Goal: Transaction & Acquisition: Purchase product/service

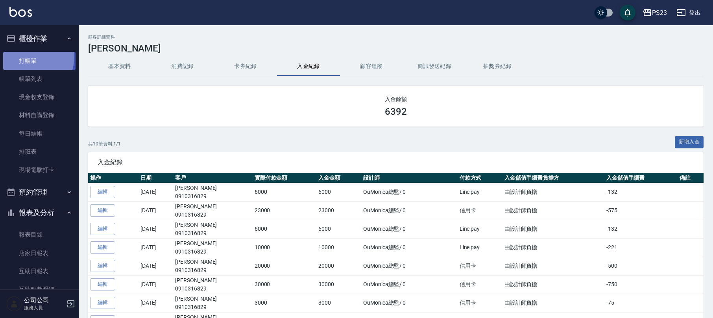
click at [19, 55] on link "打帳單" at bounding box center [39, 61] width 72 height 18
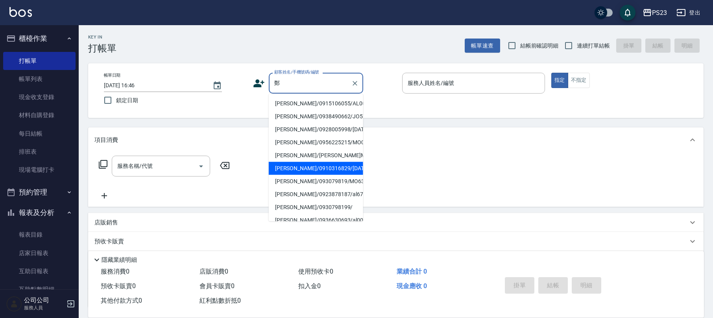
click at [324, 175] on li "[PERSON_NAME]/0910316829/[DATE]" at bounding box center [316, 168] width 94 height 13
type input "[PERSON_NAME]/0910316829/[DATE]"
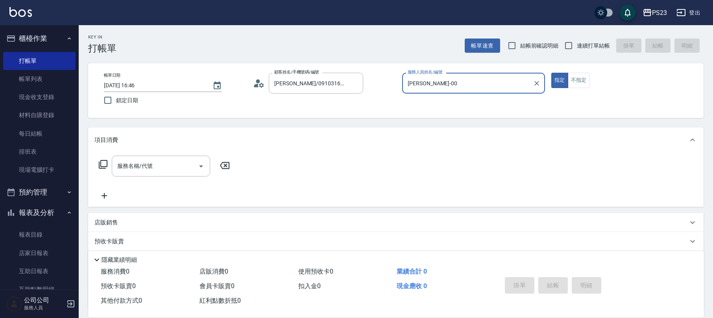
click at [551, 73] on button "指定" at bounding box center [559, 80] width 17 height 15
type input "[PERSON_NAME]-0"
type button "true"
click at [103, 167] on icon at bounding box center [102, 164] width 9 height 9
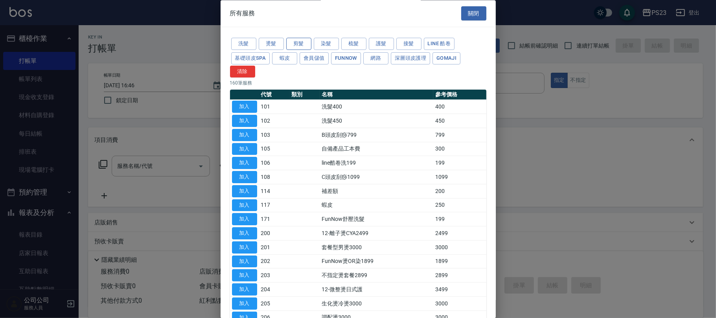
click at [299, 44] on button "剪髮" at bounding box center [298, 44] width 25 height 12
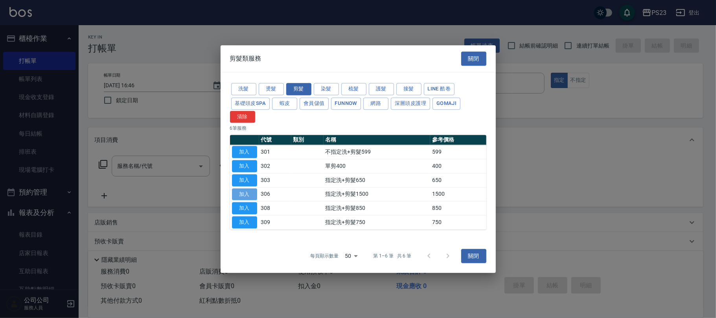
click at [245, 191] on button "加入" at bounding box center [244, 194] width 25 height 12
type input "指定洗+剪髮1500(306)"
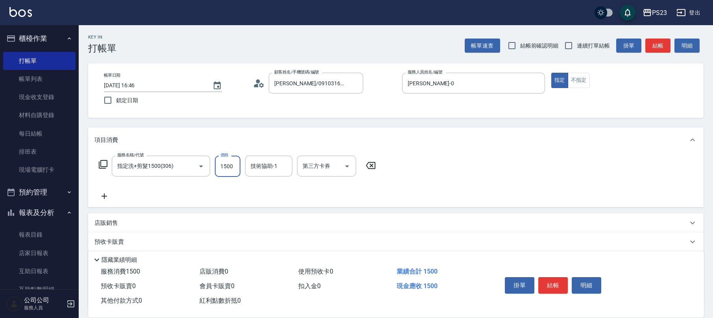
click at [230, 165] on input "1500" at bounding box center [228, 166] width 26 height 21
type input "1800"
type input "[PERSON_NAME]-0"
click at [104, 164] on icon at bounding box center [102, 164] width 9 height 9
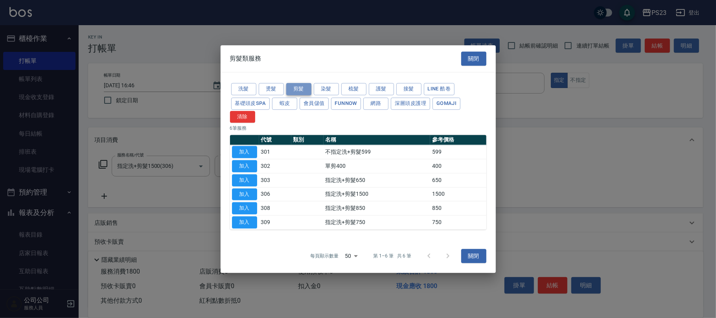
click at [298, 83] on button "剪髮" at bounding box center [298, 89] width 25 height 12
click at [241, 161] on button "加入" at bounding box center [244, 166] width 25 height 12
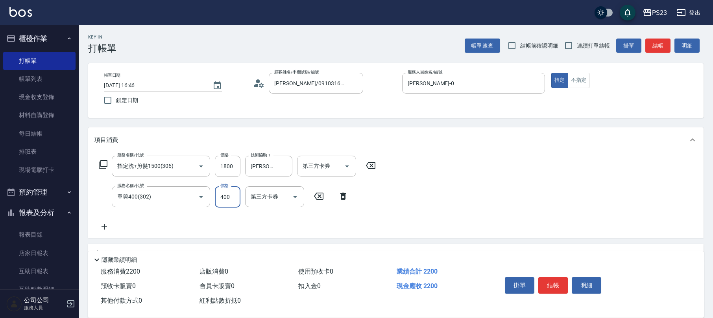
click at [228, 197] on input "400" at bounding box center [228, 196] width 26 height 21
type input "1080"
click at [107, 162] on icon at bounding box center [103, 164] width 9 height 9
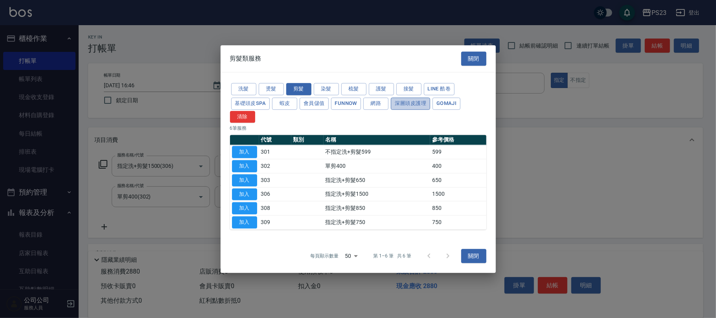
click at [418, 101] on button "深層頭皮護理" at bounding box center [410, 104] width 39 height 12
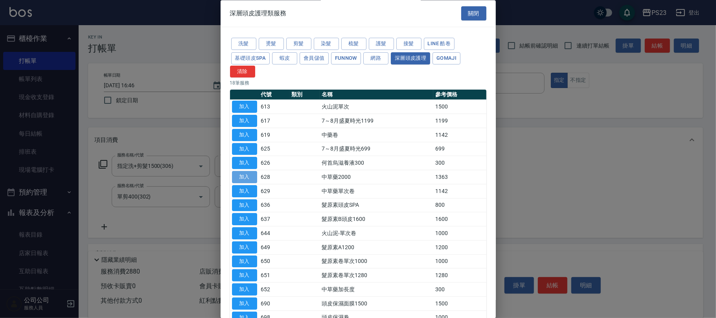
click at [243, 177] on button "加入" at bounding box center [244, 177] width 25 height 12
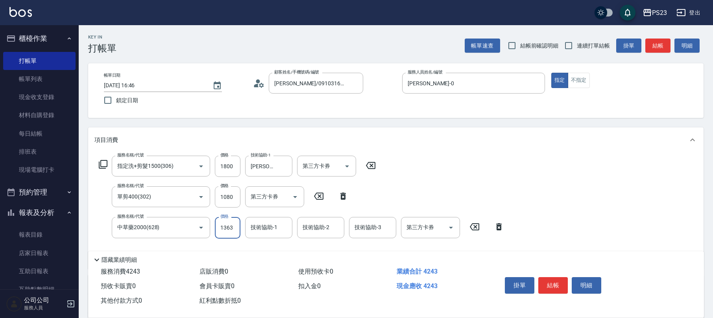
click at [228, 233] on input "1363" at bounding box center [228, 227] width 26 height 21
type input "1500"
type input "Flora-21"
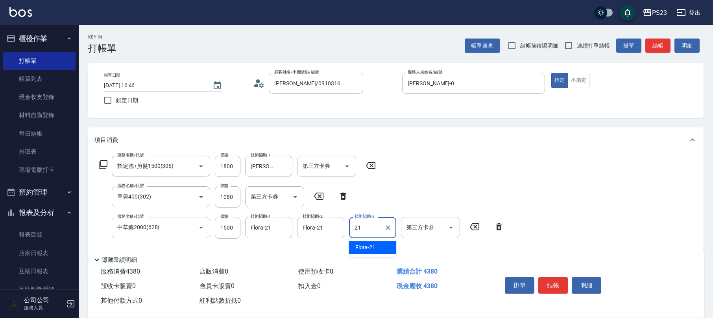
type input "Flora-21"
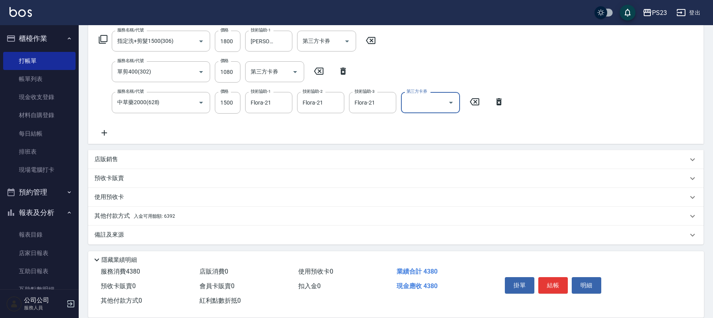
drag, startPoint x: 176, startPoint y: 208, endPoint x: 186, endPoint y: 216, distance: 12.8
click at [182, 214] on div "其他付款方式 入金可用餘額: 6392" at bounding box center [395, 216] width 615 height 19
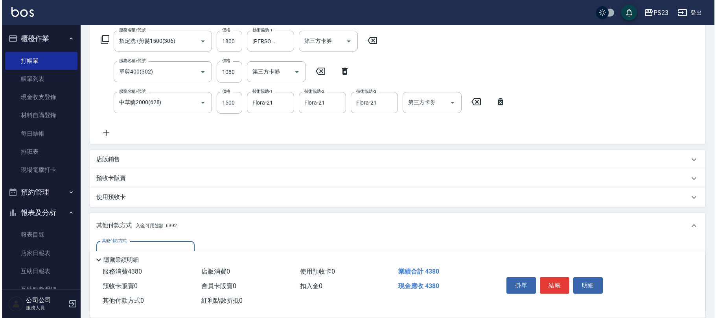
scroll to position [217, 0]
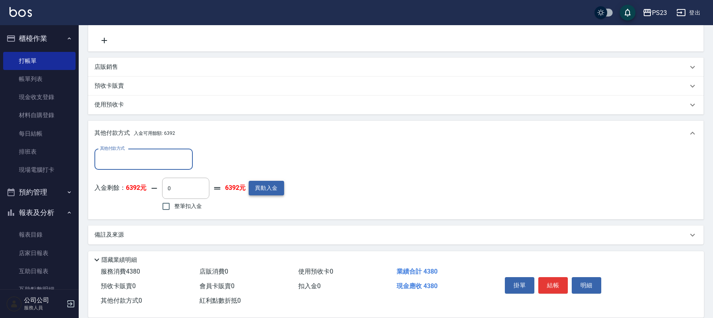
click at [264, 188] on button "異動入金" at bounding box center [266, 188] width 35 height 15
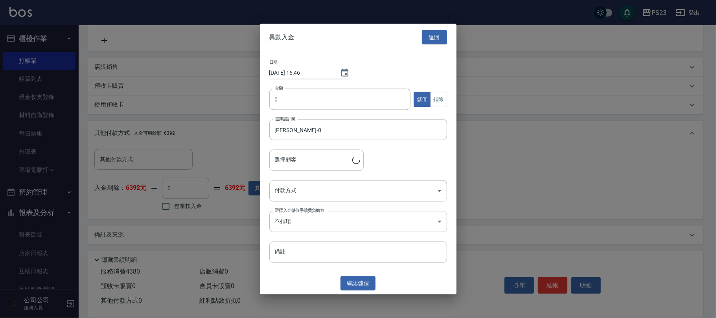
type input "[PERSON_NAME]/0910316829/[DATE]"
click at [275, 98] on input "0" at bounding box center [340, 99] width 142 height 21
type input "3000"
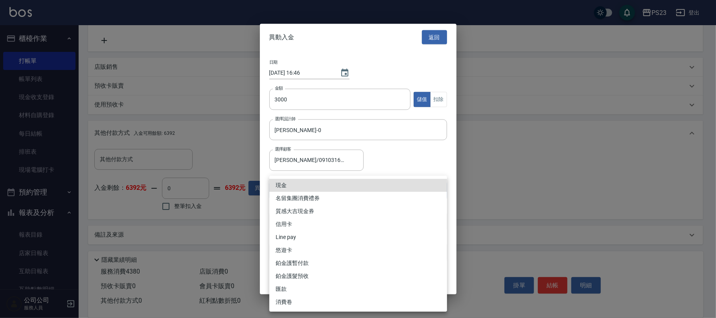
click at [311, 184] on body "PS23 登出 櫃檯作業 打帳單 帳單列表 現金收支登錄 材料自購登錄 每日結帳 排班表 現場電腦打卡 預約管理 預約管理 單日預約紀錄 單週預約紀錄 報表及…" at bounding box center [358, 51] width 716 height 536
click at [286, 238] on li "Line pay" at bounding box center [358, 237] width 178 height 13
type input "Line pay"
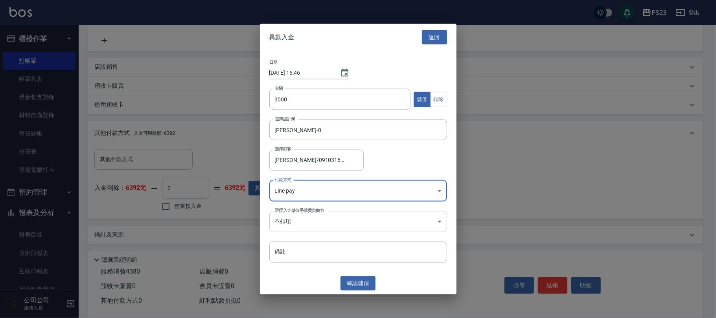
click at [297, 216] on body "PS23 登出 櫃檯作業 打帳單 帳單列表 現金收支登錄 材料自購登錄 每日結帳 排班表 現場電腦打卡 預約管理 預約管理 單日預約紀錄 單週預約紀錄 報表及…" at bounding box center [358, 51] width 716 height 536
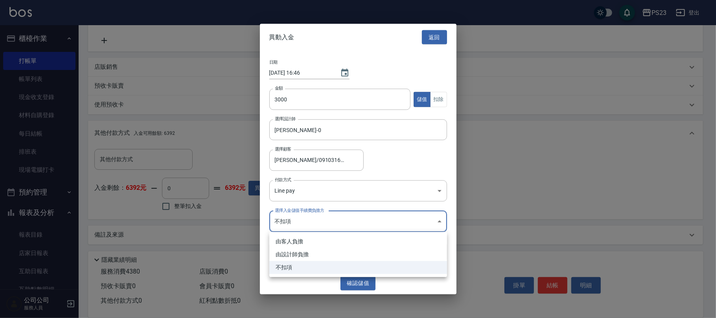
click at [292, 252] on li "由設計師負擔" at bounding box center [358, 254] width 178 height 13
type input "BYDESIGNER"
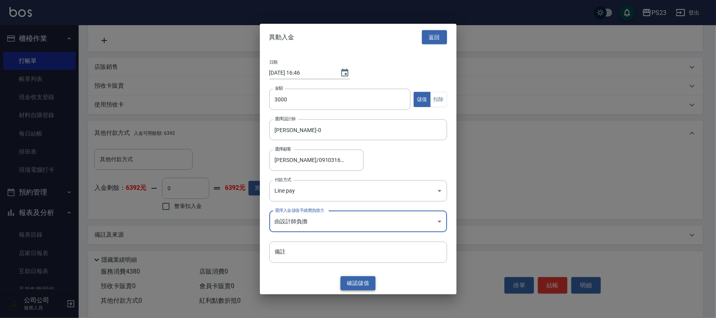
click at [353, 279] on button "確認 儲值" at bounding box center [358, 283] width 35 height 15
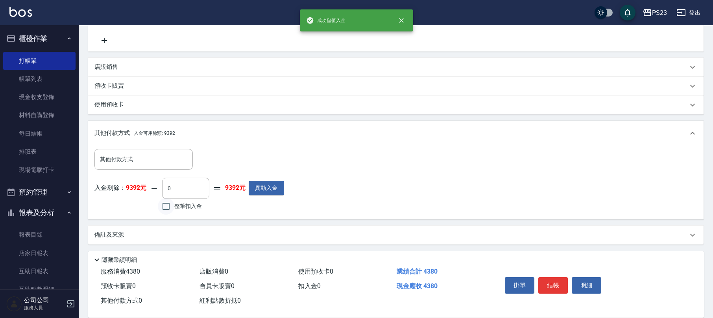
click at [165, 203] on input "整筆扣入金" at bounding box center [166, 206] width 17 height 17
checkbox input "true"
type input "4380"
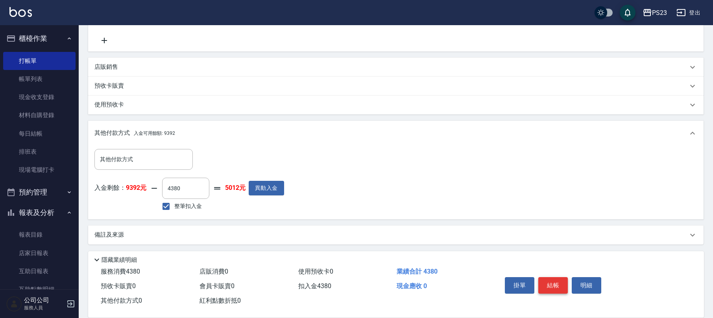
click at [551, 284] on button "結帳" at bounding box center [552, 285] width 29 height 17
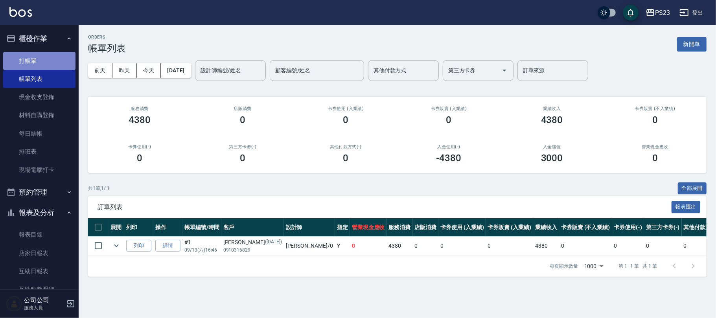
click at [43, 57] on link "打帳單" at bounding box center [39, 61] width 72 height 18
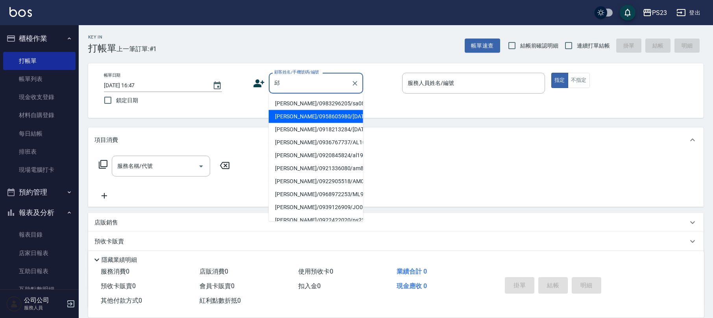
click at [288, 123] on li "[PERSON_NAME]/0958605980/[DATE]" at bounding box center [316, 116] width 94 height 13
type input "[PERSON_NAME]/0958605980/[DATE]"
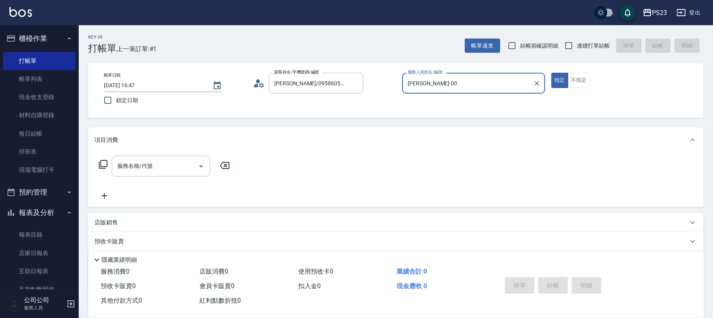
click at [551, 73] on button "指定" at bounding box center [559, 80] width 17 height 15
type input "[PERSON_NAME]-0"
type button "true"
click at [101, 172] on div "服務名稱/代號 服務名稱/代號" at bounding box center [164, 166] width 140 height 21
click at [98, 163] on div "服務名稱/代號 服務名稱/代號" at bounding box center [164, 166] width 140 height 21
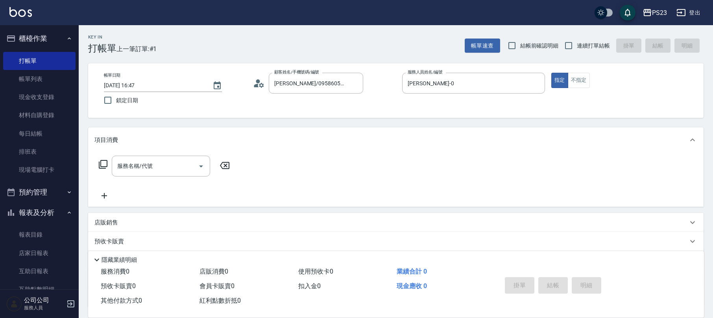
click at [101, 160] on icon at bounding box center [102, 164] width 9 height 9
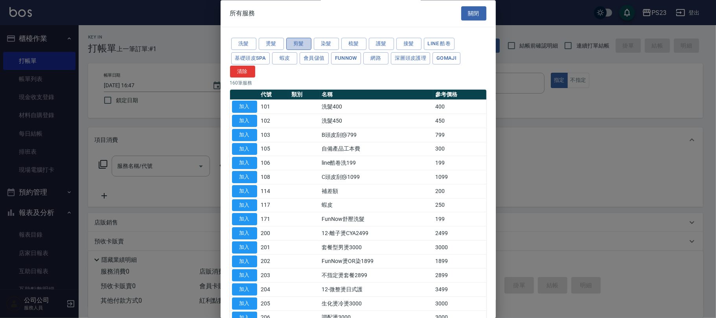
click at [307, 43] on button "剪髮" at bounding box center [298, 44] width 25 height 12
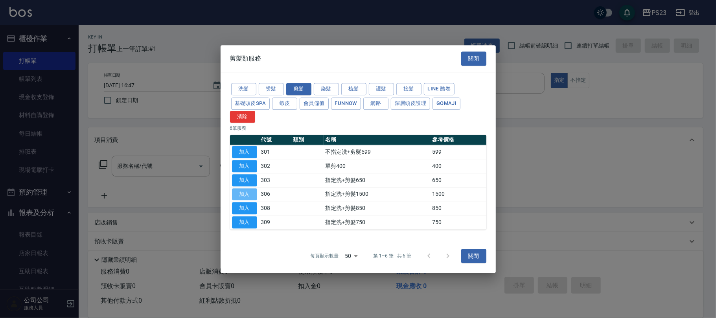
click at [246, 192] on button "加入" at bounding box center [244, 194] width 25 height 12
type input "指定洗+剪髮1500(306)"
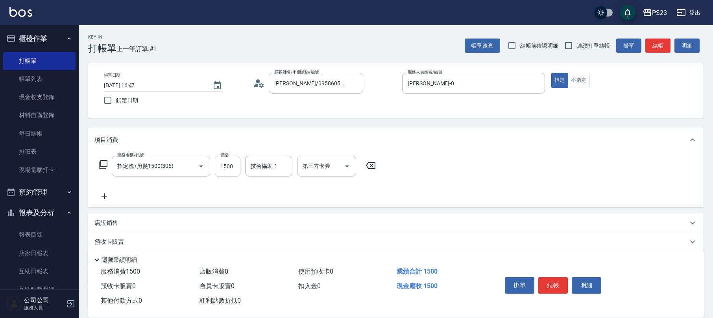
drag, startPoint x: 216, startPoint y: 166, endPoint x: 232, endPoint y: 164, distance: 15.9
click at [216, 165] on input "1500" at bounding box center [228, 166] width 26 height 21
type input "1200"
type input "Flora-21"
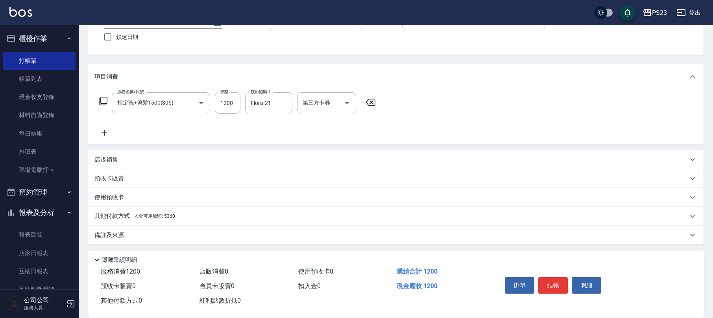
click at [175, 217] on div "其他付款方式 入金可用餘額: 5360" at bounding box center [390, 216] width 593 height 9
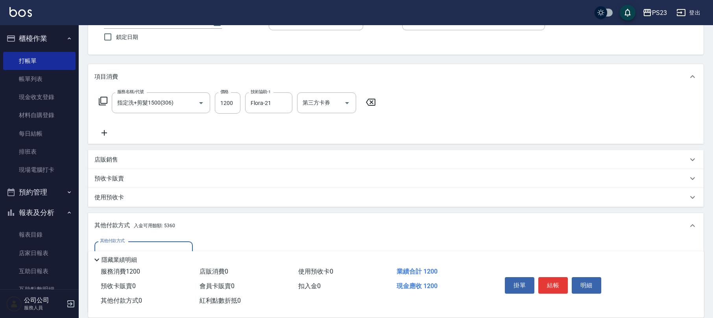
scroll to position [156, 0]
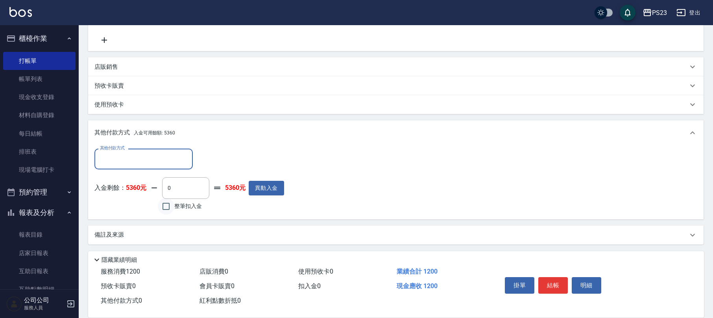
click at [164, 206] on input "整筆扣入金" at bounding box center [166, 206] width 17 height 17
checkbox input "true"
type input "1200"
click at [549, 281] on button "結帳" at bounding box center [552, 285] width 29 height 17
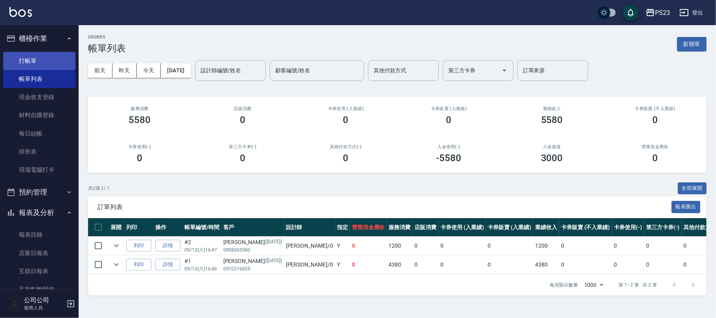
click at [39, 52] on link "打帳單" at bounding box center [39, 61] width 72 height 18
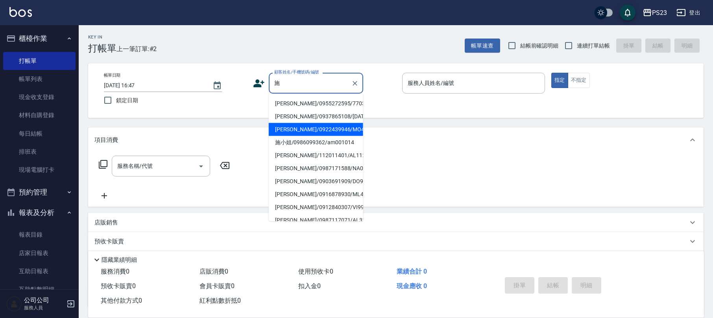
click at [304, 133] on li "[PERSON_NAME]/0922439946/MO413652" at bounding box center [316, 129] width 94 height 13
type input "[PERSON_NAME]/0922439946/MO413652"
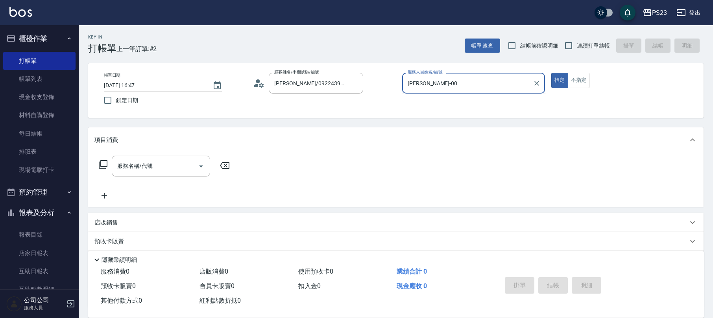
click at [551, 73] on button "指定" at bounding box center [559, 80] width 17 height 15
type input "[PERSON_NAME]-0"
type button "true"
click at [105, 164] on icon at bounding box center [102, 164] width 9 height 9
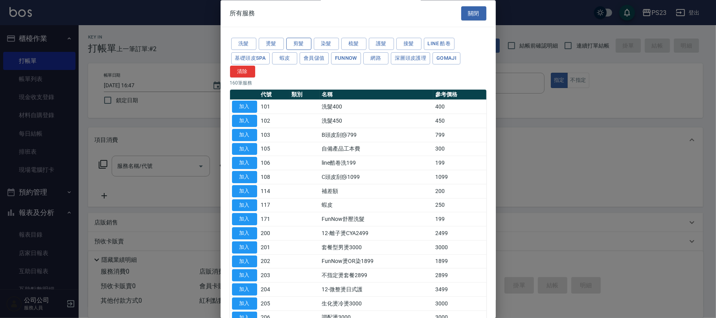
click at [304, 45] on button "剪髮" at bounding box center [298, 44] width 25 height 12
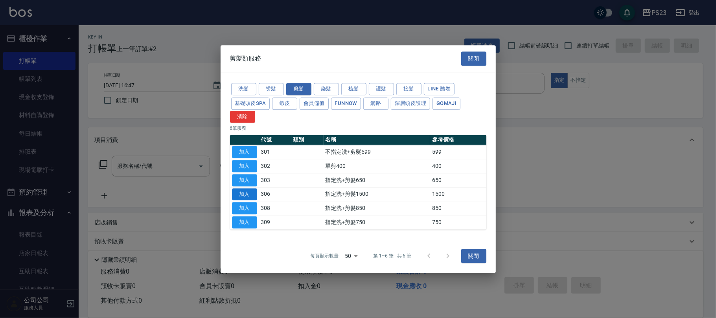
click at [247, 191] on button "加入" at bounding box center [244, 194] width 25 height 12
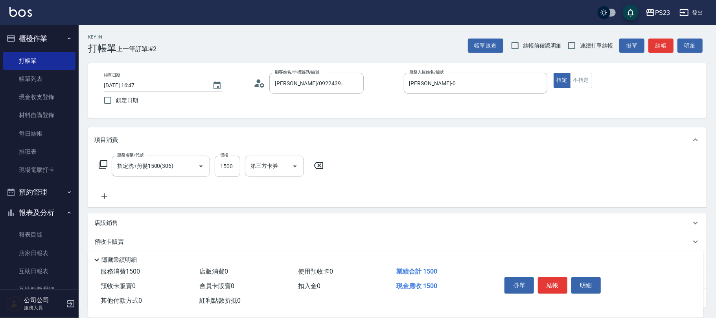
type input "指定洗+剪髮1500(306)"
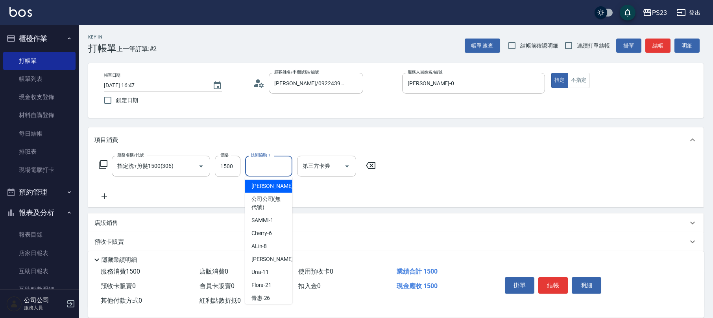
click at [265, 169] on input "技術協助-1" at bounding box center [269, 166] width 40 height 14
type input "2"
type input "[PERSON_NAME]-0"
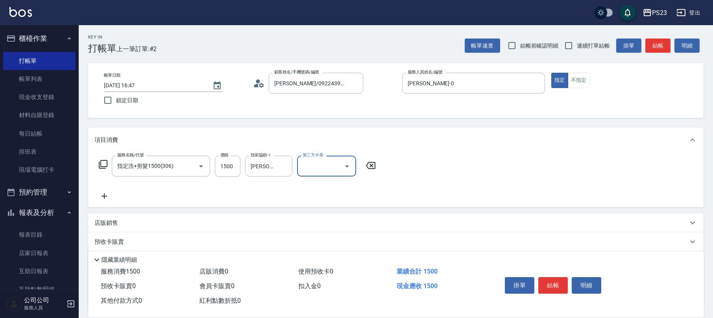
click at [98, 163] on icon at bounding box center [102, 164] width 9 height 9
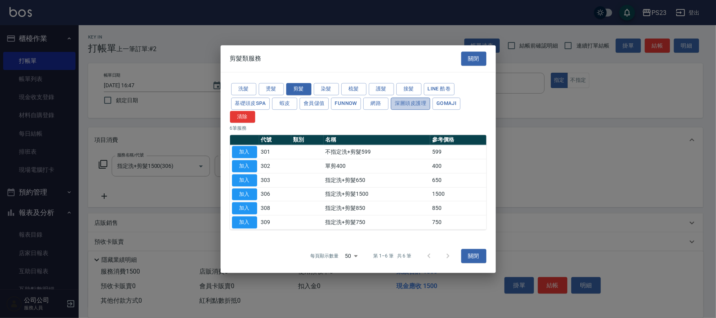
click at [406, 101] on button "深層頭皮護理" at bounding box center [410, 104] width 39 height 12
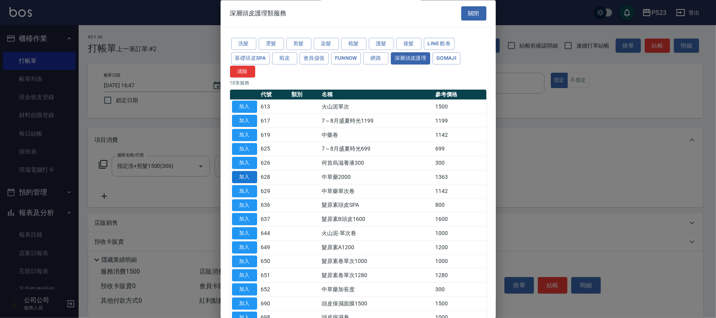
click at [244, 173] on button "加入" at bounding box center [244, 177] width 25 height 12
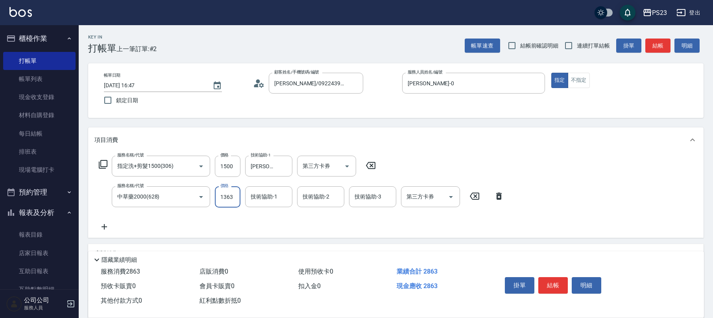
click at [223, 190] on input "1363" at bounding box center [228, 196] width 26 height 21
type input "1500"
type input "[PERSON_NAME]-0"
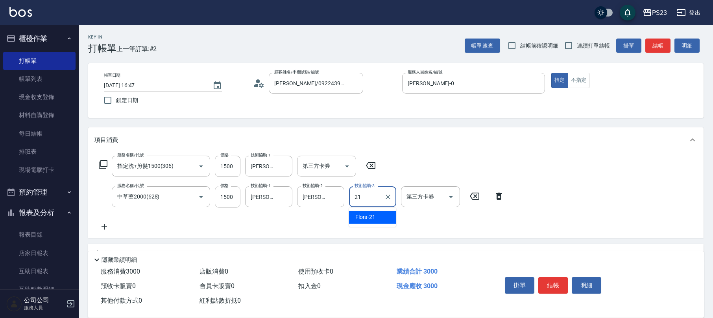
type input "Flora-21"
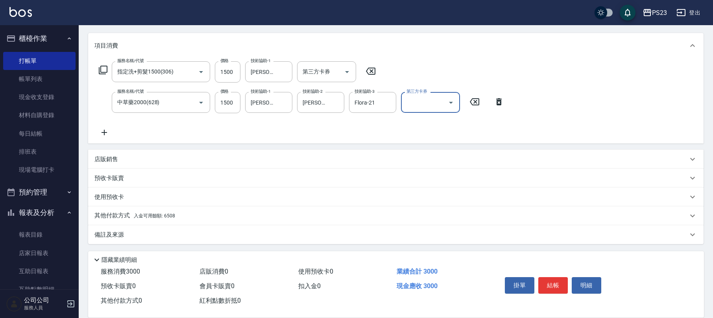
click at [158, 208] on div "其他付款方式 入金可用餘額: 6508" at bounding box center [395, 215] width 615 height 19
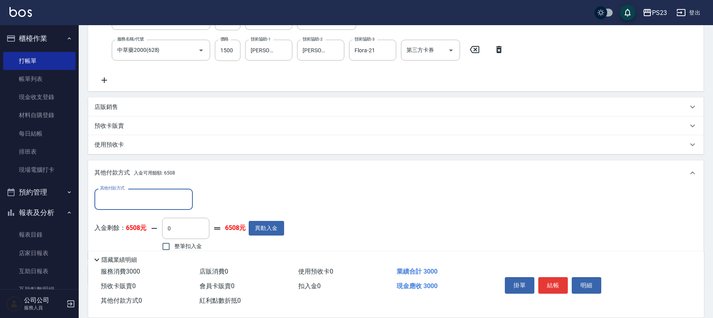
scroll to position [186, 0]
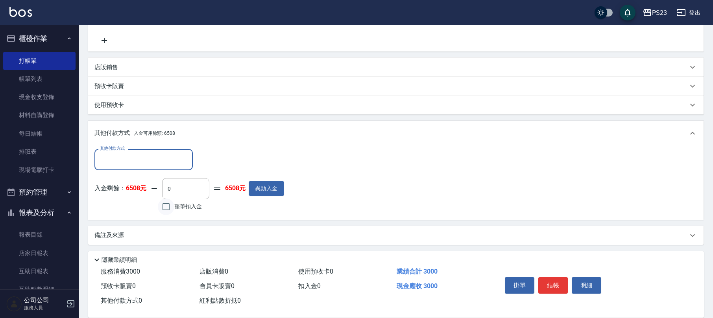
click at [159, 203] on input "整筆扣入金" at bounding box center [166, 207] width 17 height 17
checkbox input "true"
click at [183, 190] on input "3000" at bounding box center [185, 188] width 47 height 21
click at [131, 167] on div "其他付款方式" at bounding box center [143, 159] width 98 height 21
type input "1500"
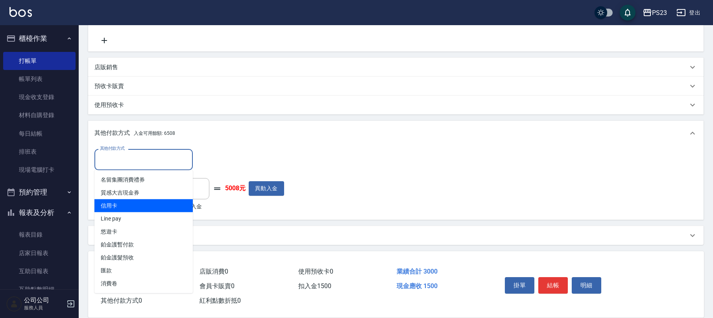
click at [114, 204] on span "信用卡" at bounding box center [143, 205] width 98 height 13
type input "信用卡"
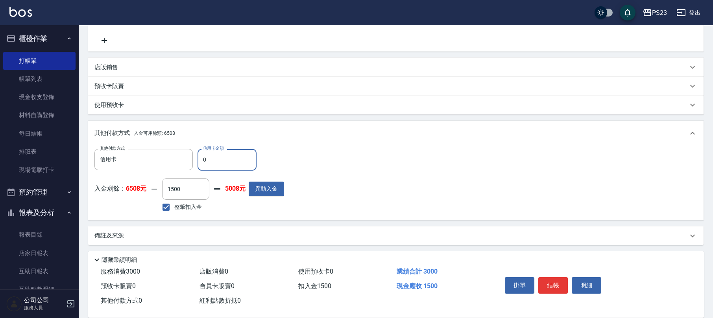
click at [199, 157] on input "0" at bounding box center [226, 159] width 59 height 21
type input "1500"
click at [547, 278] on button "結帳" at bounding box center [552, 285] width 29 height 17
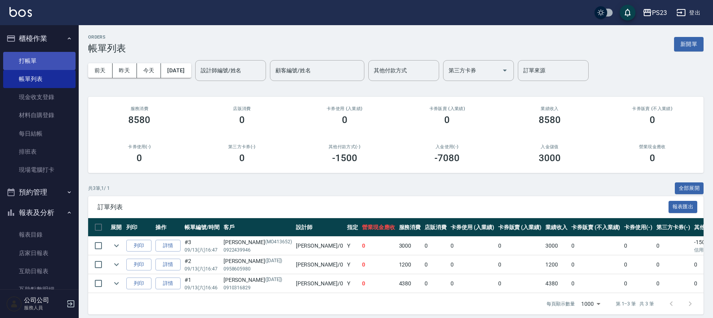
click at [32, 52] on ul "打帳單 帳單列表 現金收支登錄 材料自購登錄 每日結帳 排班表 現場電腦打卡" at bounding box center [39, 116] width 72 height 134
click at [32, 55] on link "打帳單" at bounding box center [39, 61] width 72 height 18
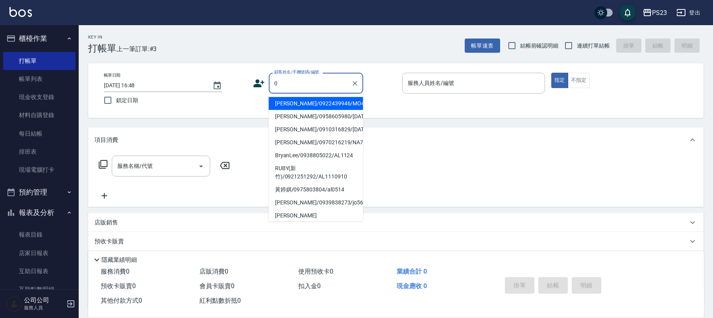
type input "[PERSON_NAME]/0922439946/MO413652"
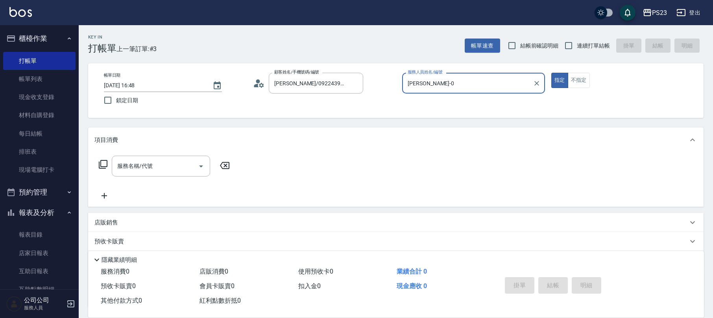
type input "[PERSON_NAME]-0"
type input "[PERSON_NAME]/[PERSON_NAME]/0"
click at [109, 164] on div "服務名稱/代號 服務名稱/代號" at bounding box center [164, 166] width 140 height 21
click at [99, 164] on icon at bounding box center [102, 164] width 9 height 9
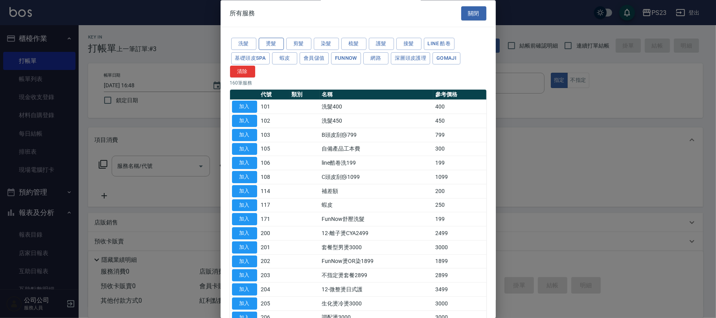
click at [274, 44] on button "燙髮" at bounding box center [271, 44] width 25 height 12
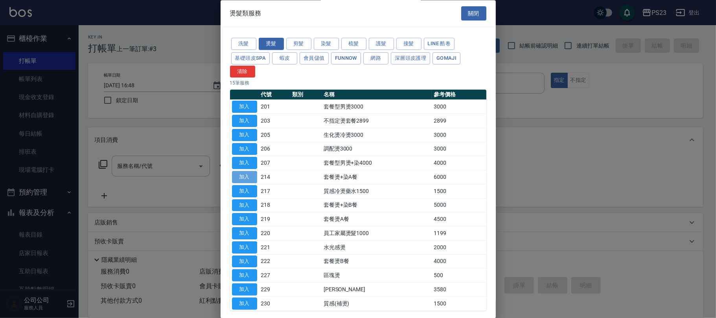
click at [236, 175] on button "加入" at bounding box center [244, 177] width 25 height 12
type input "套餐燙+染A餐(214)"
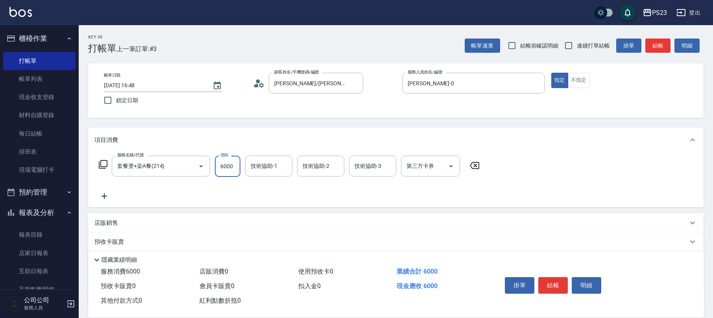
click at [232, 172] on input "6000" at bounding box center [228, 166] width 26 height 21
type input "6800"
type input "0"
type input "[PERSON_NAME]-89"
type input "[PERSON_NAME]-0"
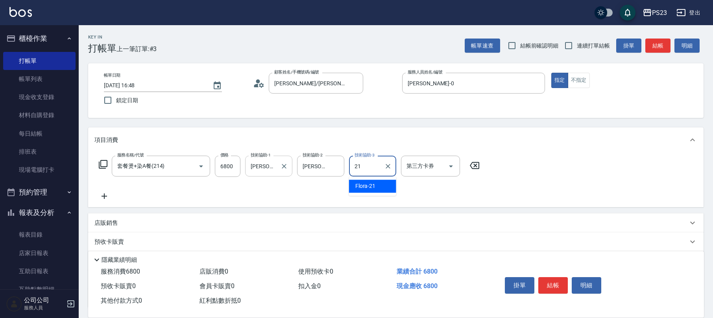
type input "Flora-21"
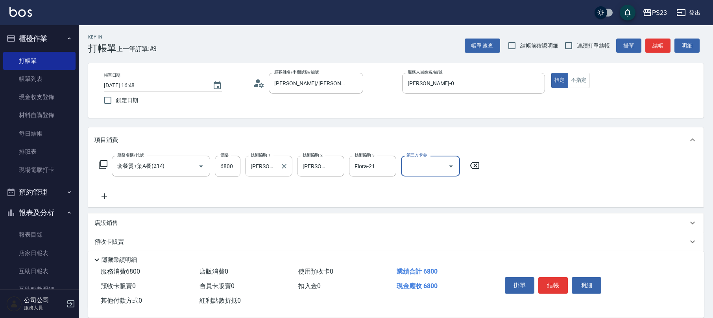
scroll to position [63, 0]
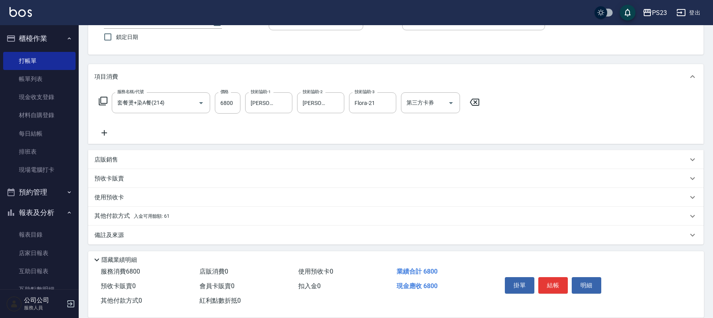
click at [164, 220] on p "其他付款方式 入金可用餘額: 61" at bounding box center [131, 216] width 75 height 9
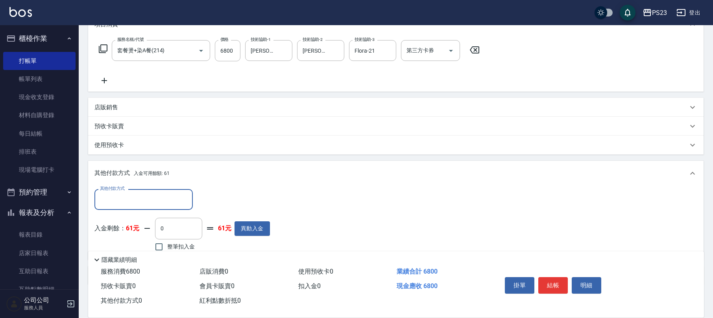
scroll to position [11, 0]
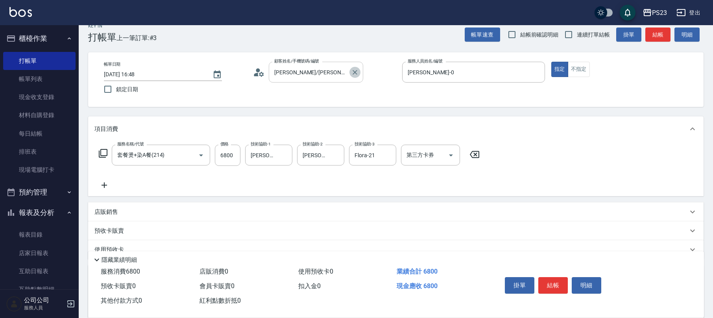
click at [351, 68] on button "Clear" at bounding box center [354, 72] width 11 height 11
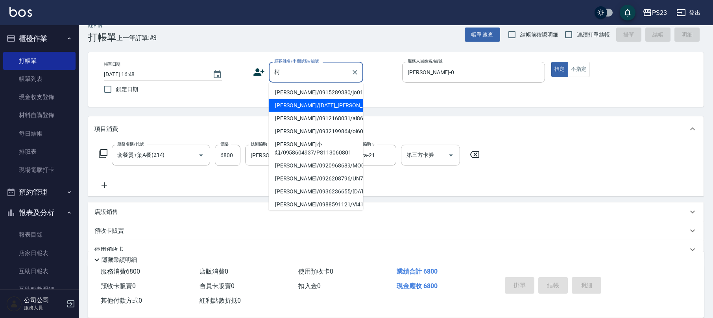
click at [306, 109] on li "[PERSON_NAME]/[DATE]_[PERSON_NAME]/[DATE]" at bounding box center [316, 105] width 94 height 13
type input "[PERSON_NAME]/[DATE]_[PERSON_NAME]/[DATE]"
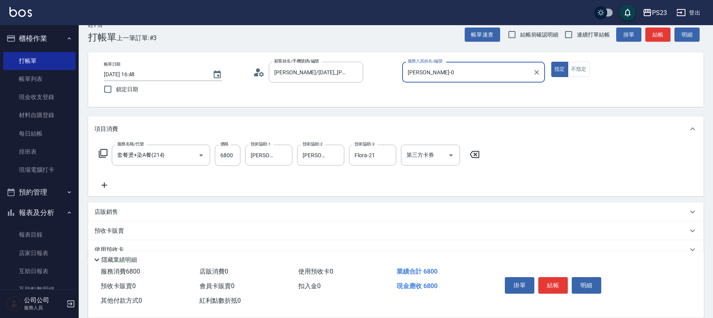
scroll to position [156, 0]
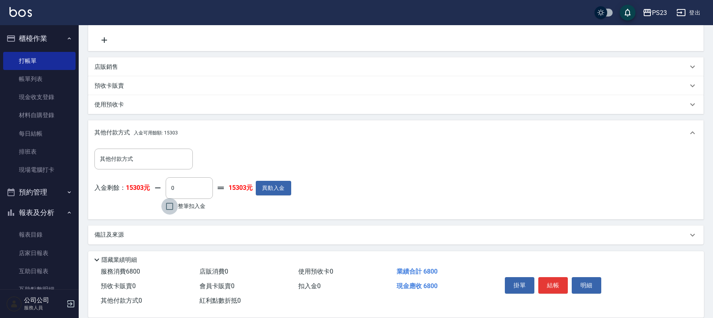
click at [166, 206] on input "整筆扣入金" at bounding box center [169, 206] width 17 height 17
checkbox input "true"
type input "6800"
click at [556, 277] on button "結帳" at bounding box center [552, 285] width 29 height 17
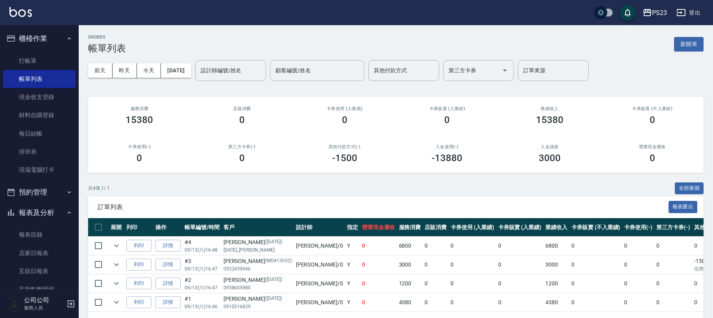
scroll to position [139, 0]
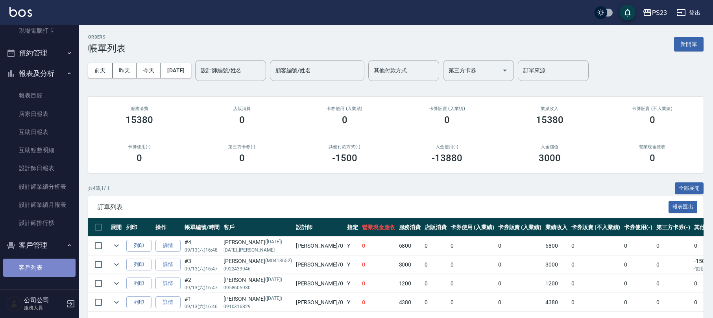
click at [55, 271] on link "客戶列表" at bounding box center [39, 268] width 72 height 18
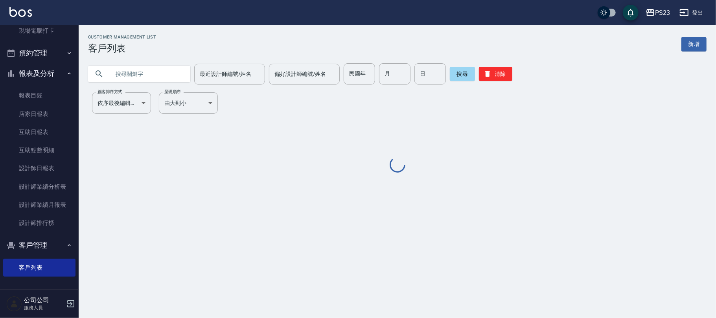
click at [132, 81] on input "text" at bounding box center [147, 73] width 74 height 21
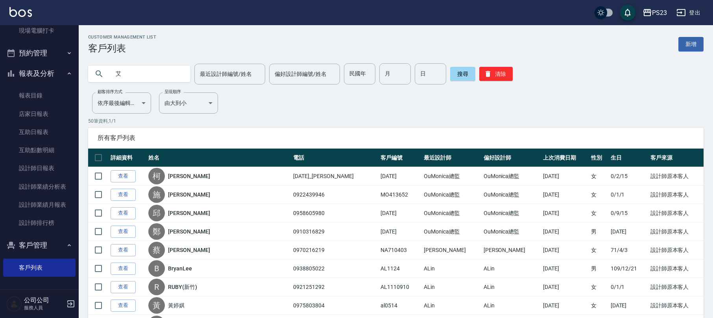
type input "艾"
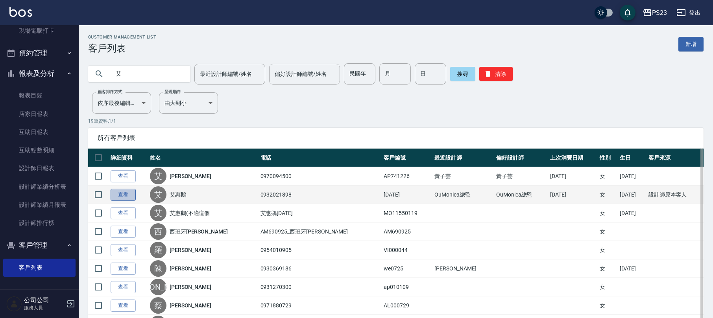
click at [120, 189] on link "查看" at bounding box center [123, 195] width 25 height 12
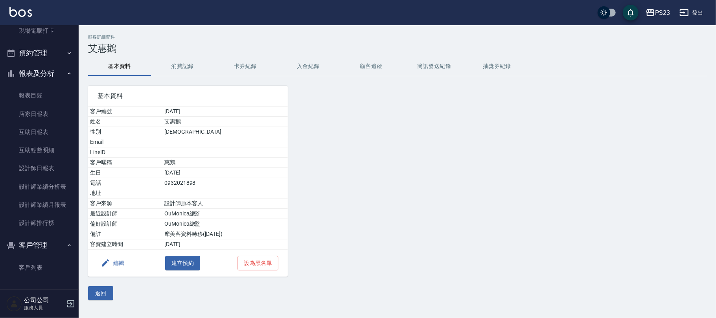
click at [309, 56] on div "顧客詳細資料 [PERSON_NAME]鵝 基本資料 消費記錄 卡券紀錄 入金紀錄 顧客追蹤 簡訊發送紀錄 抽獎券紀錄 基本資料 客戶編號 [DATE] 姓名…" at bounding box center [397, 168] width 637 height 266
click at [309, 57] on button "入金紀錄" at bounding box center [308, 66] width 63 height 19
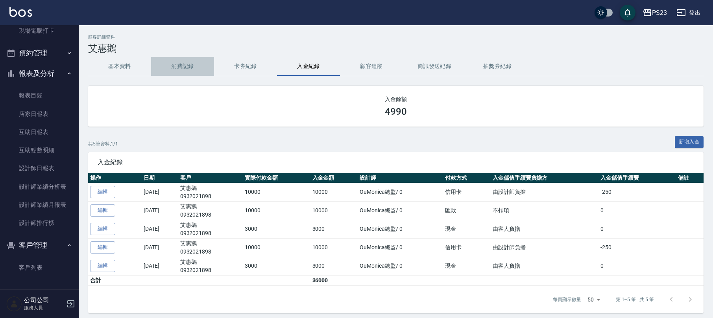
click at [189, 66] on button "消費記錄" at bounding box center [182, 66] width 63 height 19
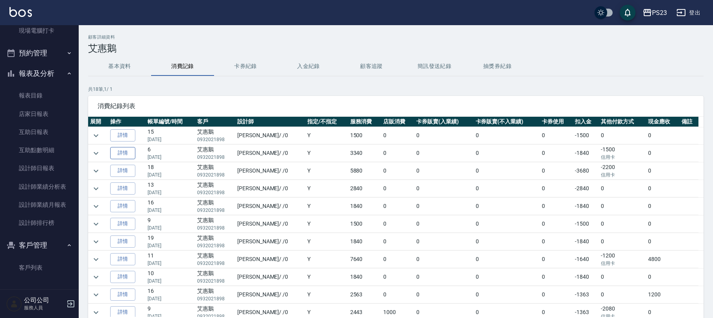
click at [126, 152] on link "詳情" at bounding box center [122, 153] width 25 height 12
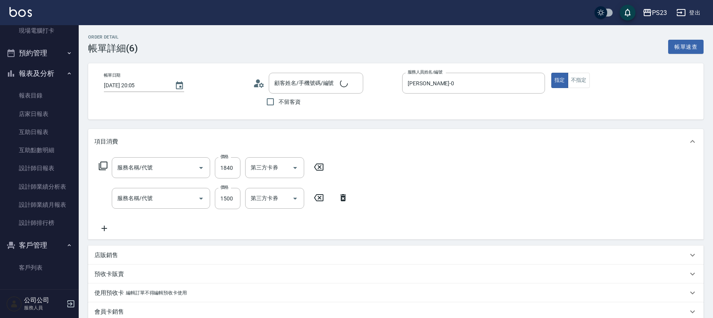
type input "[DATE] 20:05"
type input "[PERSON_NAME]-0"
type input "[PERSON_NAME]鵝/0932021898/[DATE]"
type input "中草藥2000(628)"
type input "單剪400(302)"
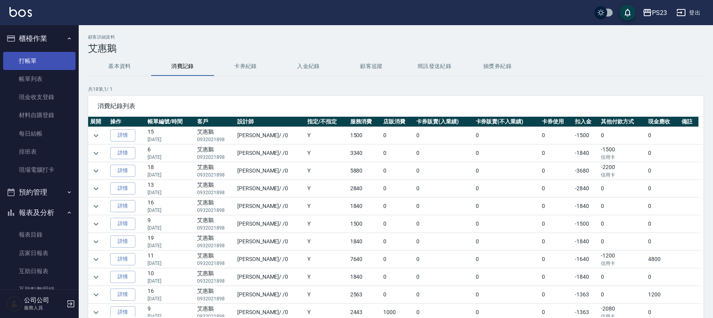
click at [46, 58] on link "打帳單" at bounding box center [39, 61] width 72 height 18
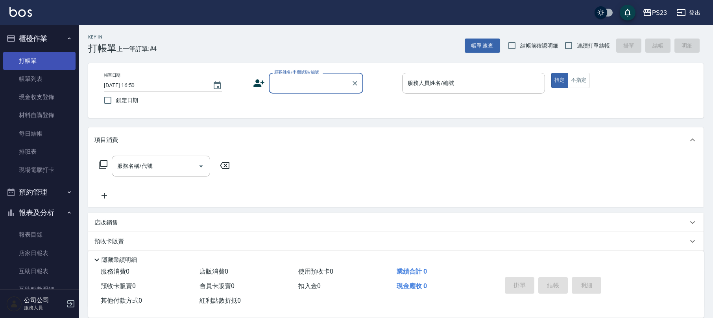
click at [58, 65] on link "打帳單" at bounding box center [39, 61] width 72 height 18
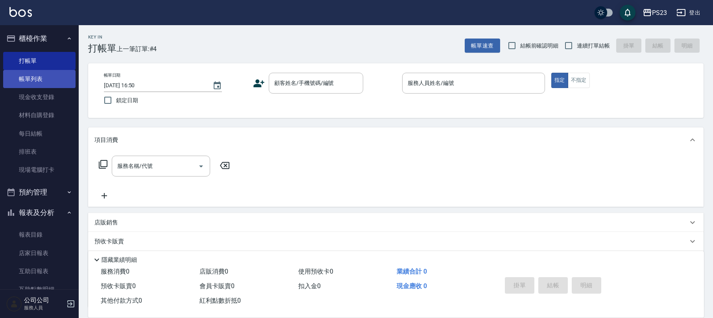
click at [51, 73] on link "帳單列表" at bounding box center [39, 79] width 72 height 18
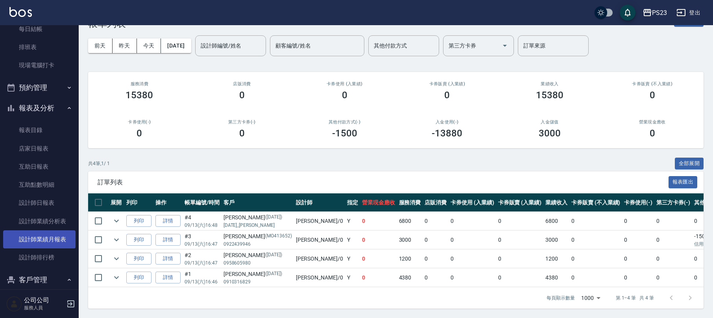
scroll to position [139, 0]
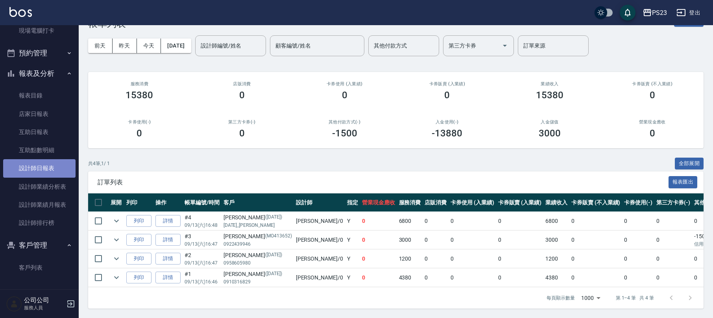
click at [48, 160] on link "設計師日報表" at bounding box center [39, 168] width 72 height 18
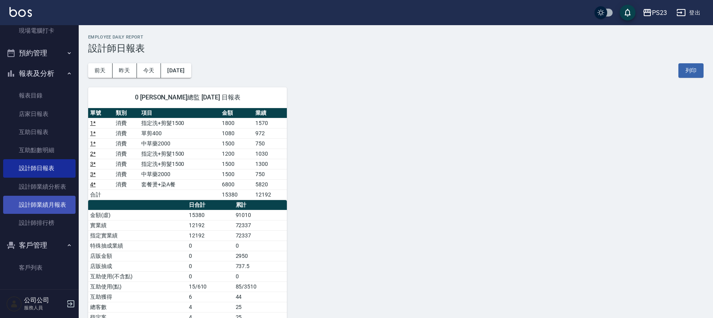
scroll to position [35, 0]
